Goal: Transaction & Acquisition: Subscribe to service/newsletter

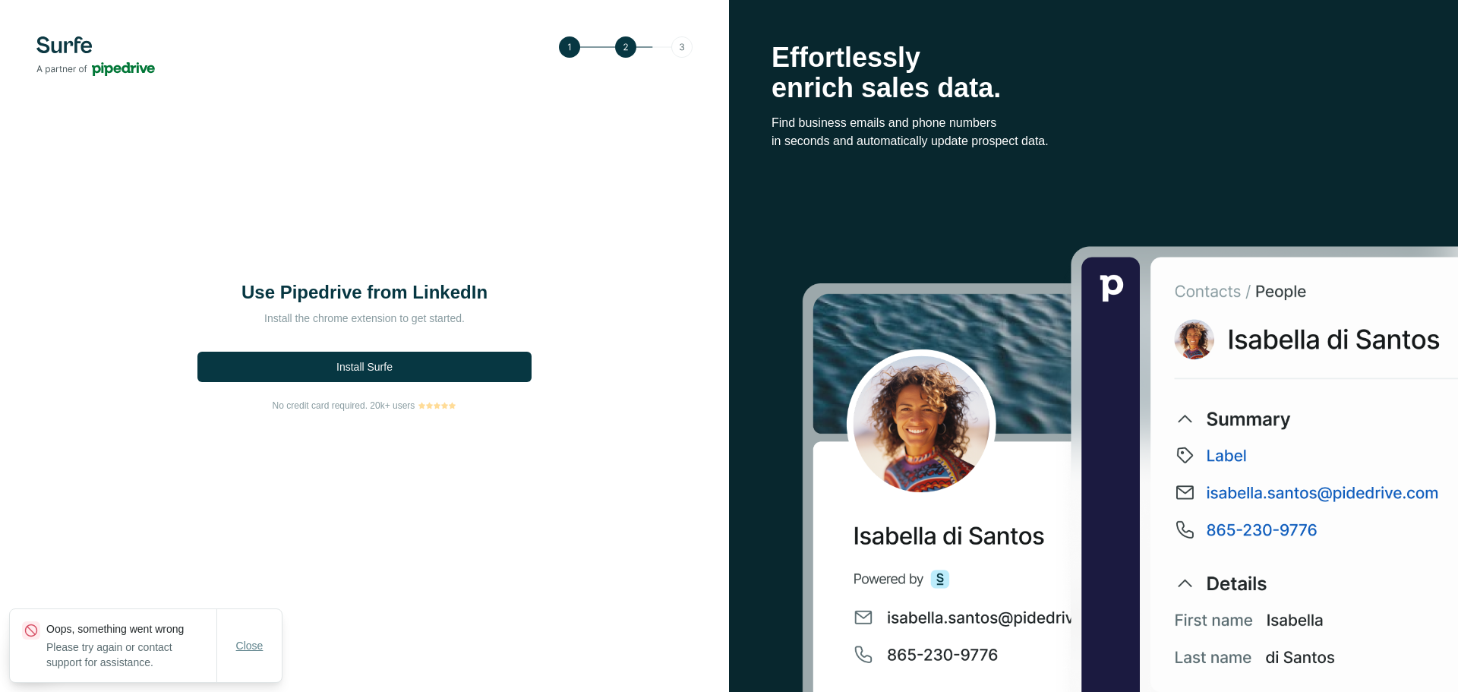
click at [244, 645] on span "Close" at bounding box center [249, 645] width 27 height 15
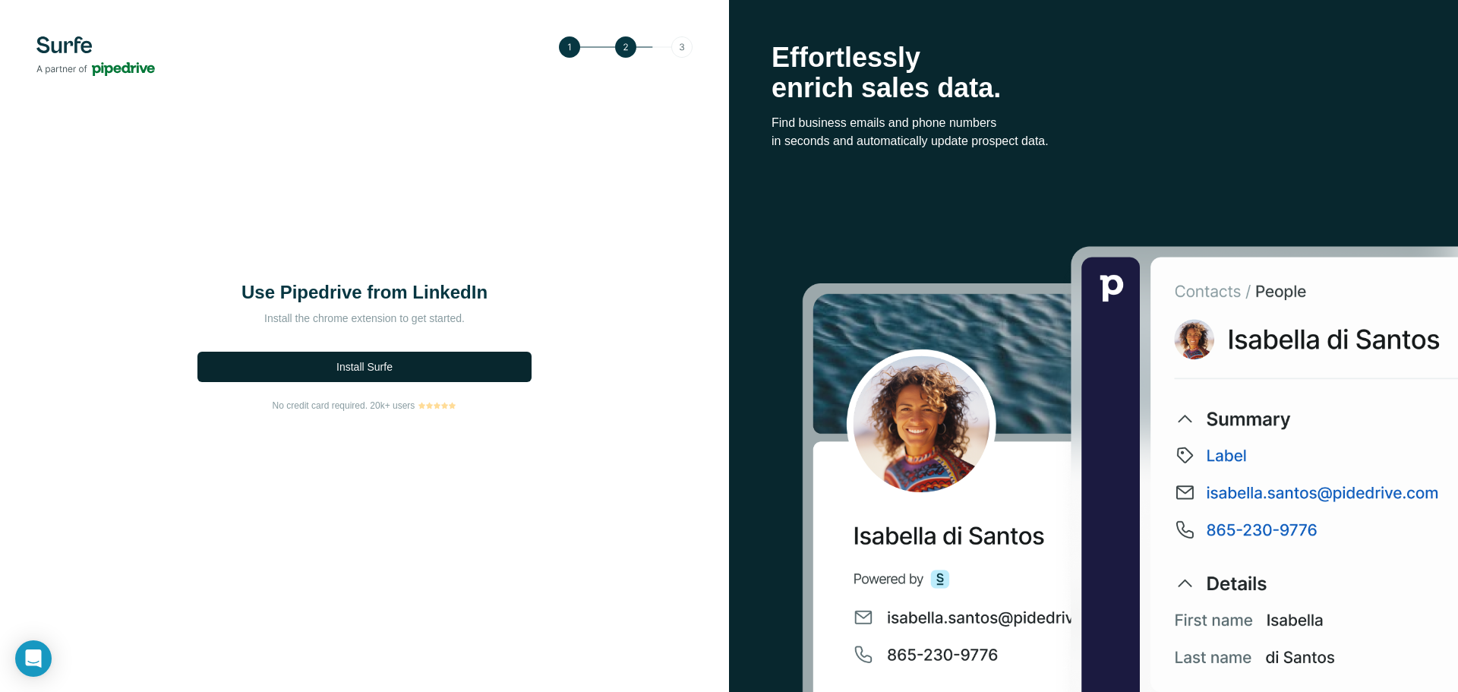
click at [415, 376] on button "Install Surfe" at bounding box center [364, 367] width 334 height 30
